Goal: Task Accomplishment & Management: Use online tool/utility

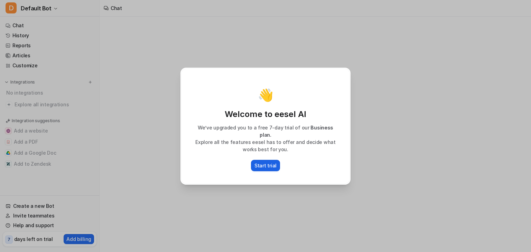
click at [266, 162] on p "Start trial" at bounding box center [265, 165] width 22 height 7
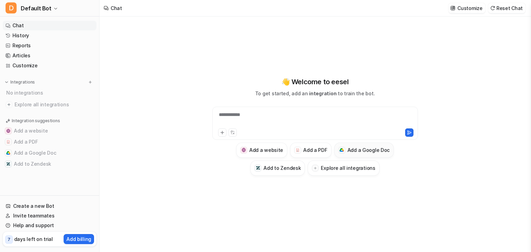
click at [362, 152] on h3 "Add a Google Doc" at bounding box center [368, 150] width 43 height 7
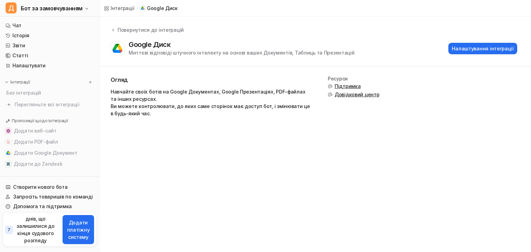
click at [429, 111] on div "Огляд Навчайте своїх ботів на Google Документах, Google Презентаціях, PDF-файла…" at bounding box center [315, 99] width 409 height 47
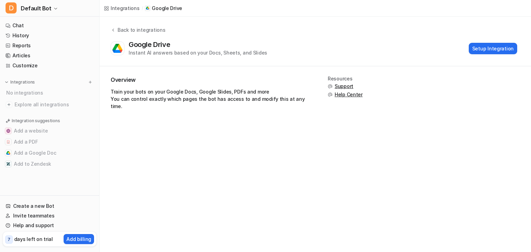
click at [319, 107] on div "Overview Train your bots on your Google Docs, Google Slides, PDFs and more You …" at bounding box center [315, 95] width 409 height 39
click at [41, 155] on button "Add a Google Doc" at bounding box center [50, 153] width 94 height 11
click at [487, 46] on button "Setup Integration" at bounding box center [493, 48] width 48 height 11
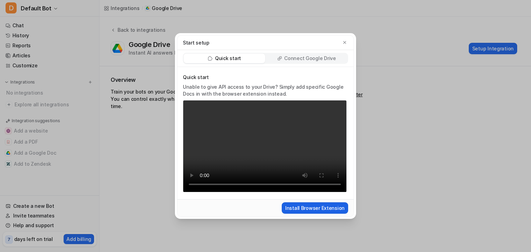
click at [315, 211] on button "Install Browser Extension" at bounding box center [315, 208] width 66 height 11
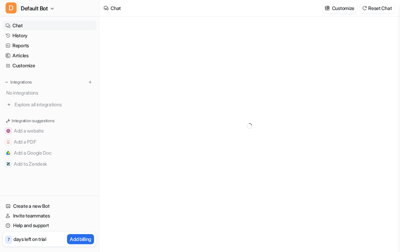
type textarea "**********"
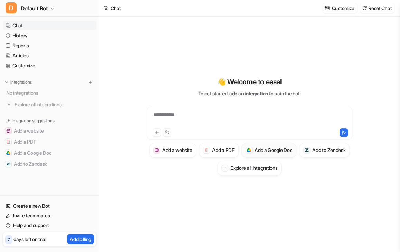
click at [287, 153] on h3 "Add a Google Doc" at bounding box center [274, 150] width 38 height 7
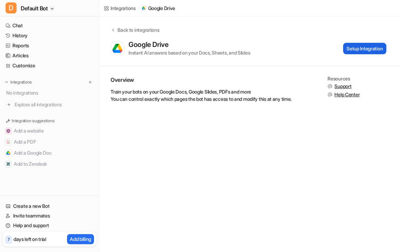
click at [366, 49] on button "Setup Integration" at bounding box center [364, 48] width 43 height 11
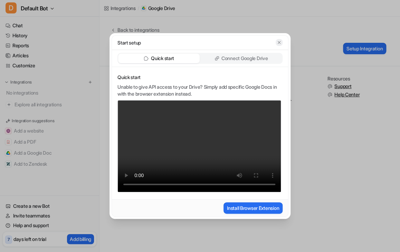
drag, startPoint x: 302, startPoint y: 143, endPoint x: 278, endPoint y: 40, distance: 105.5
click at [278, 40] on icon "button" at bounding box center [279, 42] width 5 height 5
